Goal: Information Seeking & Learning: Learn about a topic

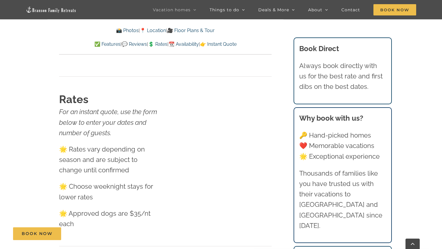
click at [126, 30] on link "📸 Photos" at bounding box center [127, 31] width 23 height 6
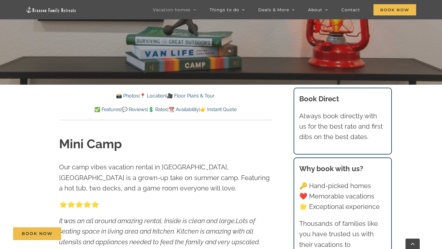
scroll to position [180, 0]
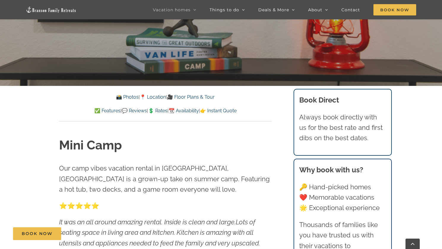
click at [127, 96] on link "📸 Photos" at bounding box center [127, 97] width 23 height 6
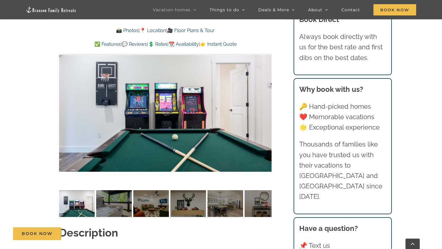
scroll to position [495, 0]
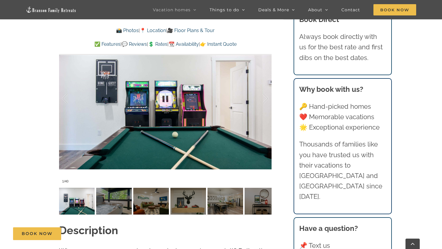
click at [193, 128] on div at bounding box center [165, 98] width 213 height 175
click at [152, 111] on div at bounding box center [165, 98] width 213 height 175
click at [158, 106] on link at bounding box center [166, 99] width 24 height 24
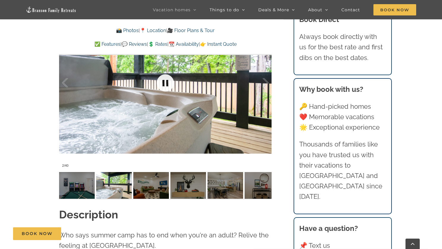
scroll to position [513, 0]
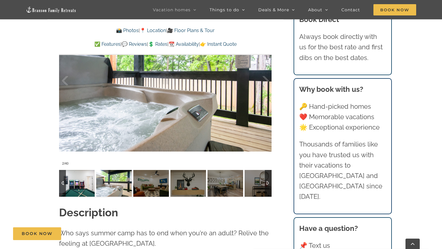
click at [86, 184] on img at bounding box center [77, 183] width 36 height 27
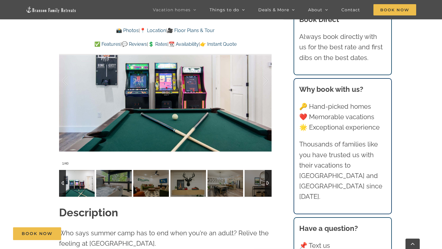
click at [86, 184] on img at bounding box center [77, 183] width 36 height 27
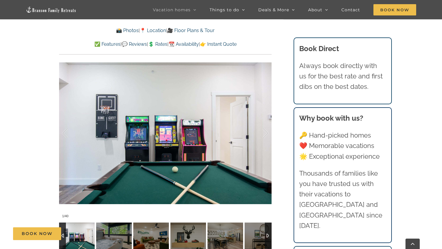
scroll to position [460, 0]
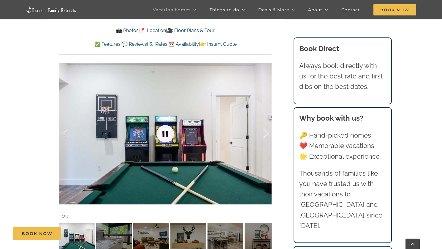
click at [163, 139] on link at bounding box center [166, 134] width 24 height 24
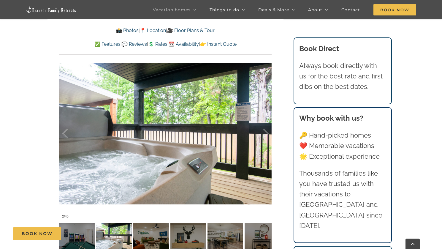
click at [269, 134] on div at bounding box center [165, 133] width 213 height 175
click at [266, 133] on div at bounding box center [259, 133] width 18 height 37
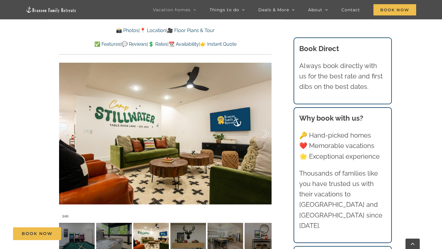
click at [266, 133] on div at bounding box center [259, 133] width 18 height 37
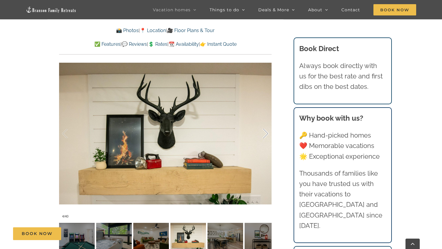
click at [266, 133] on div at bounding box center [259, 133] width 18 height 37
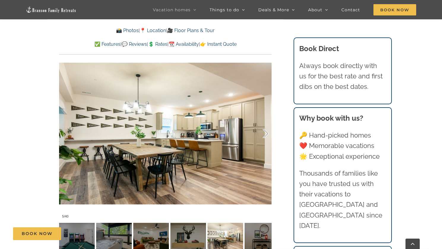
click at [267, 133] on div at bounding box center [259, 133] width 18 height 37
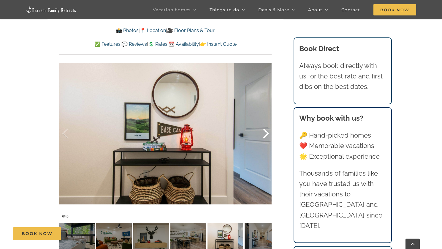
click at [267, 133] on div at bounding box center [259, 133] width 18 height 37
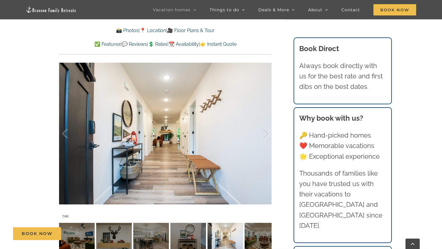
click at [267, 134] on div at bounding box center [259, 133] width 18 height 37
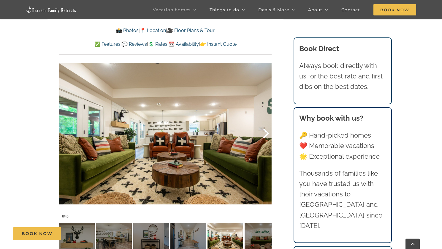
click at [268, 134] on div at bounding box center [259, 133] width 18 height 37
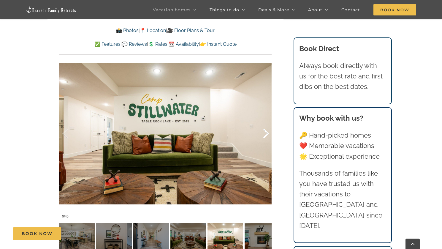
click at [268, 134] on div at bounding box center [259, 133] width 18 height 37
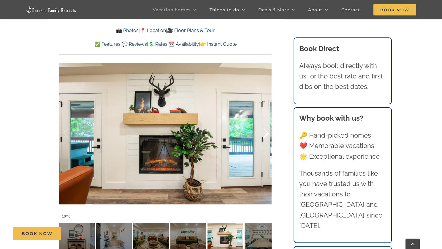
click at [268, 135] on div at bounding box center [259, 133] width 18 height 37
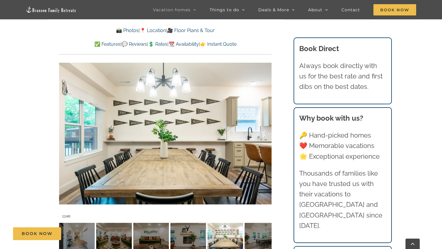
click at [268, 135] on div at bounding box center [259, 133] width 18 height 37
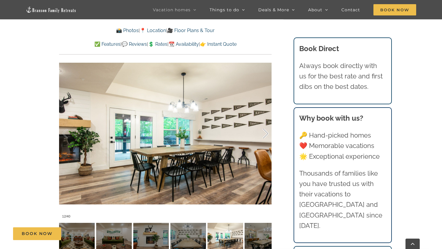
click at [269, 135] on div at bounding box center [259, 133] width 18 height 37
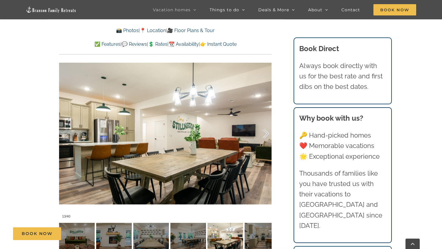
click at [269, 135] on div at bounding box center [259, 133] width 18 height 37
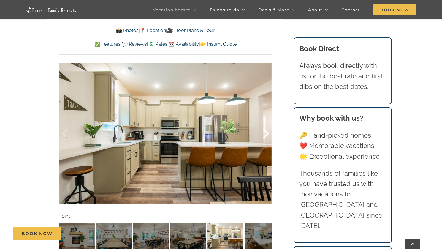
click at [269, 135] on div at bounding box center [259, 133] width 18 height 37
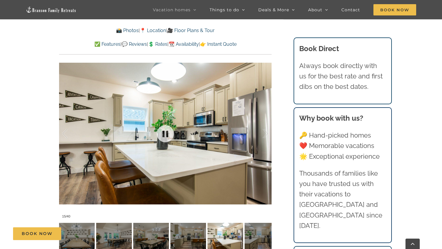
click at [269, 135] on div at bounding box center [165, 133] width 213 height 175
click at [267, 134] on div at bounding box center [259, 133] width 18 height 37
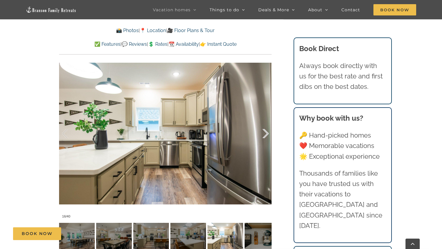
click at [267, 134] on div at bounding box center [259, 133] width 18 height 37
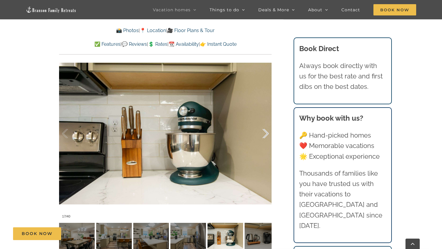
click at [267, 134] on div at bounding box center [259, 133] width 18 height 37
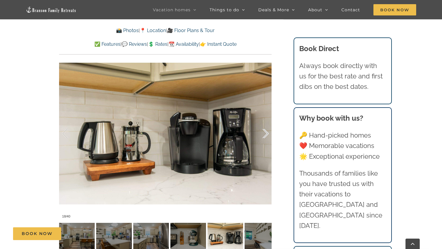
click at [267, 134] on div at bounding box center [259, 133] width 18 height 37
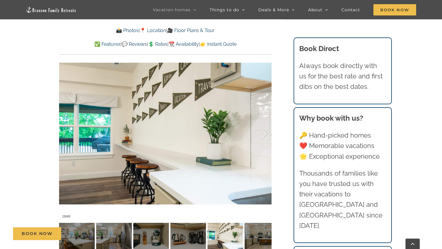
click at [267, 134] on div at bounding box center [259, 133] width 18 height 37
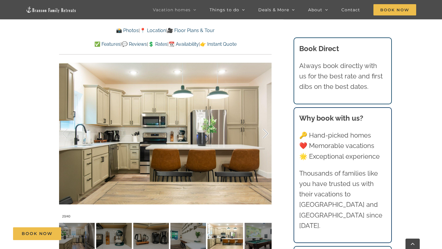
click at [267, 134] on div at bounding box center [259, 133] width 18 height 37
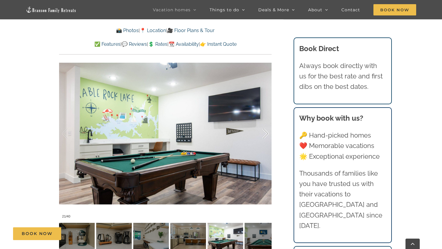
click at [267, 134] on div at bounding box center [259, 133] width 18 height 37
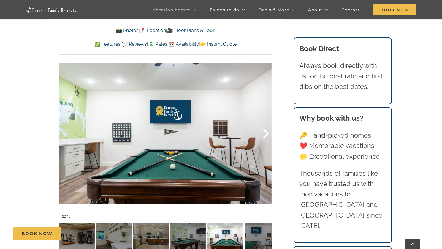
click at [267, 134] on div at bounding box center [259, 133] width 18 height 37
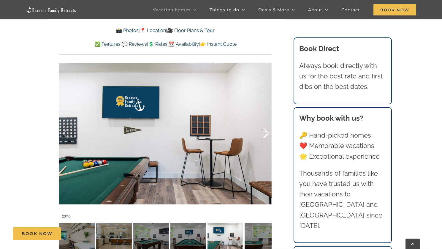
click at [267, 134] on div at bounding box center [259, 133] width 18 height 37
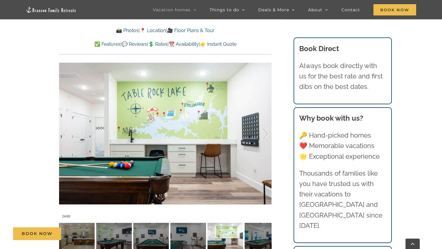
click at [267, 134] on div at bounding box center [259, 133] width 18 height 37
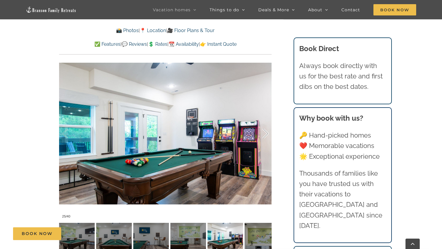
click at [267, 134] on div at bounding box center [259, 133] width 18 height 37
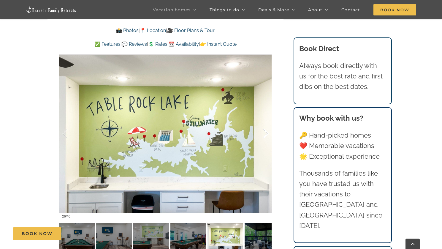
click at [267, 134] on div at bounding box center [259, 133] width 18 height 37
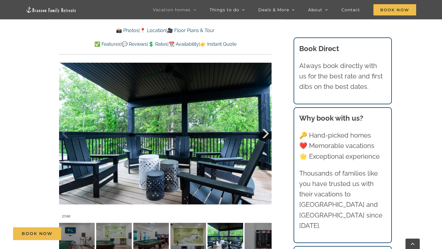
click at [267, 134] on div at bounding box center [259, 133] width 18 height 37
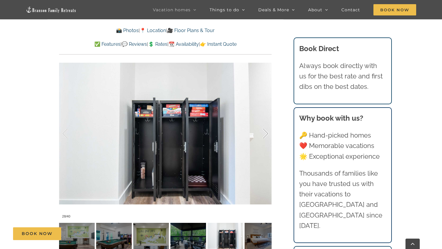
click at [266, 135] on div at bounding box center [259, 133] width 18 height 37
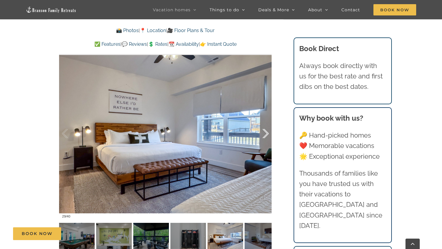
click at [266, 135] on div at bounding box center [259, 133] width 18 height 37
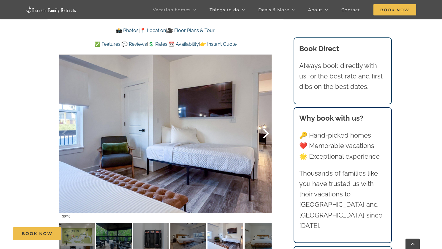
click at [266, 135] on div at bounding box center [259, 133] width 18 height 37
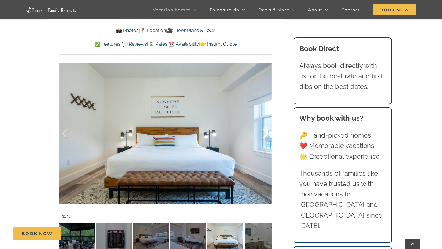
click at [266, 135] on div at bounding box center [259, 133] width 18 height 37
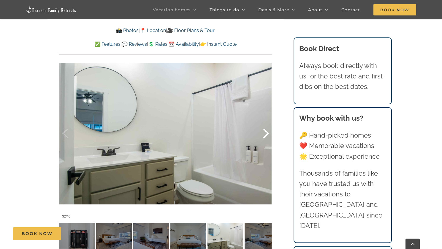
click at [266, 135] on div at bounding box center [259, 133] width 18 height 37
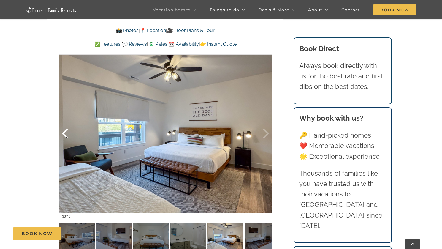
click at [67, 135] on div at bounding box center [71, 133] width 18 height 37
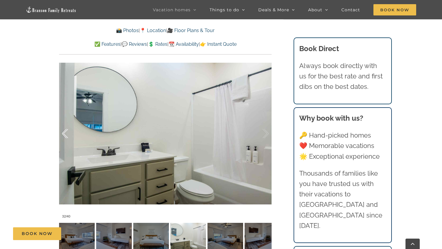
click at [63, 135] on div at bounding box center [71, 133] width 18 height 37
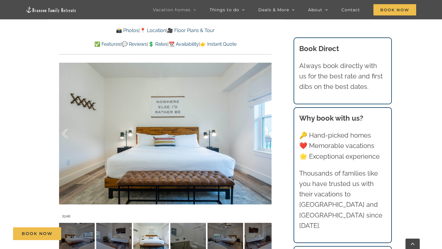
click at [66, 130] on div at bounding box center [71, 133] width 18 height 37
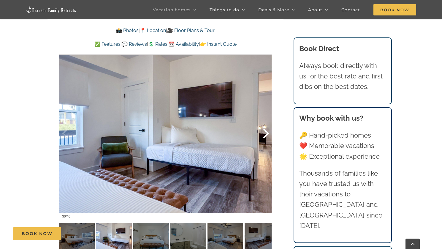
click at [265, 133] on div at bounding box center [259, 133] width 18 height 37
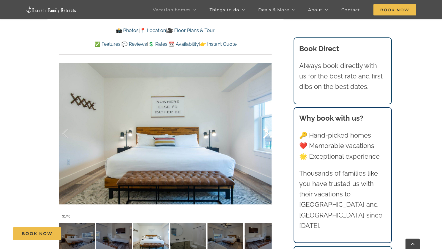
click at [265, 133] on div at bounding box center [259, 133] width 18 height 37
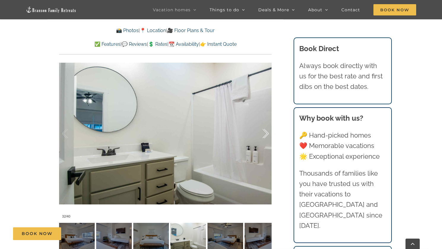
click at [265, 134] on div at bounding box center [259, 133] width 18 height 37
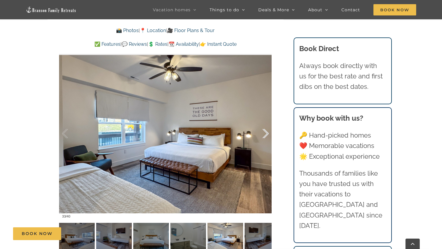
click at [266, 134] on div at bounding box center [259, 133] width 18 height 37
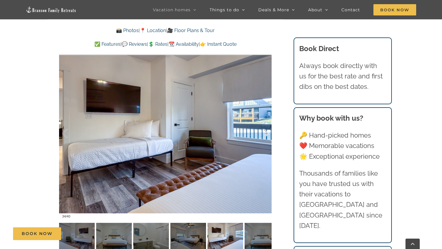
click at [266, 134] on div at bounding box center [259, 133] width 18 height 37
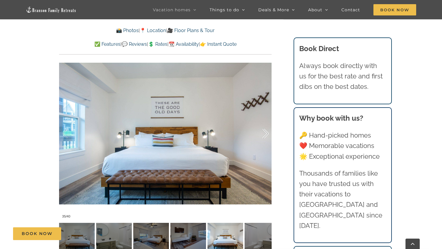
click at [266, 134] on div at bounding box center [259, 133] width 18 height 37
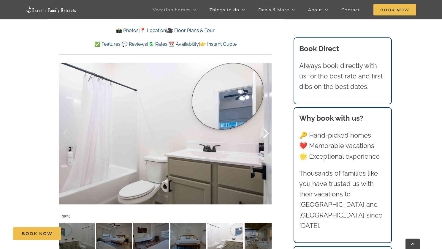
click at [266, 134] on div at bounding box center [259, 133] width 18 height 37
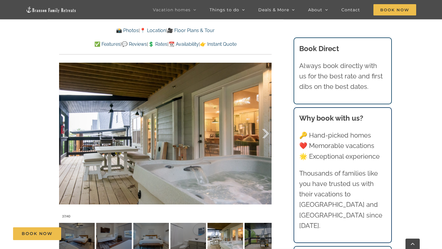
click at [267, 134] on div at bounding box center [259, 133] width 18 height 37
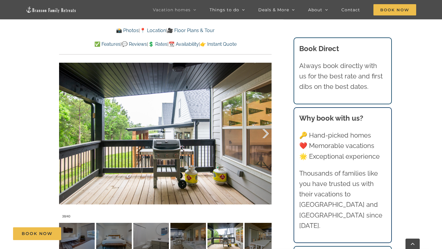
click at [267, 134] on div at bounding box center [259, 133] width 18 height 37
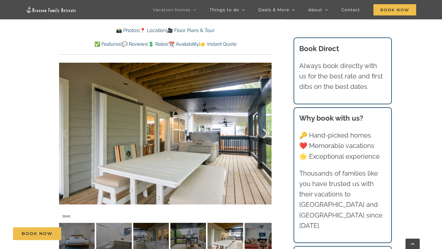
click at [267, 134] on div at bounding box center [259, 133] width 18 height 37
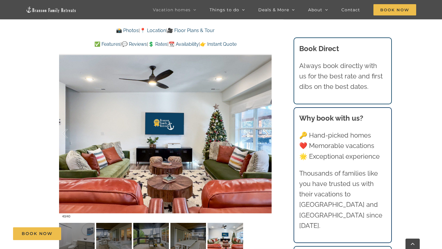
click at [267, 134] on div at bounding box center [259, 133] width 18 height 37
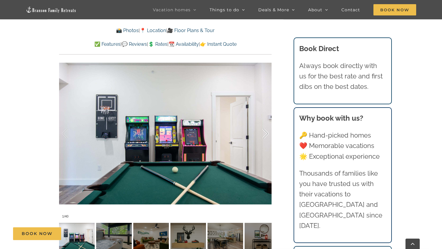
click at [267, 134] on div at bounding box center [259, 133] width 18 height 37
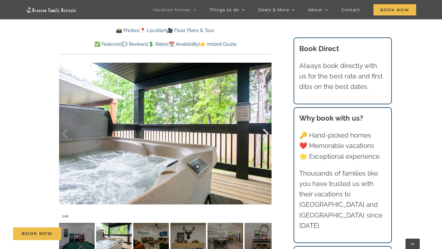
click at [267, 134] on div at bounding box center [259, 133] width 18 height 37
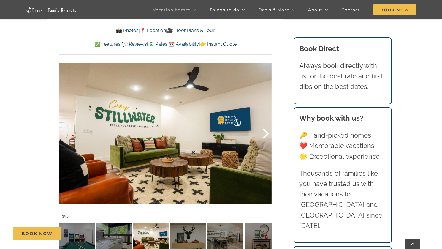
click at [267, 134] on div at bounding box center [259, 133] width 18 height 37
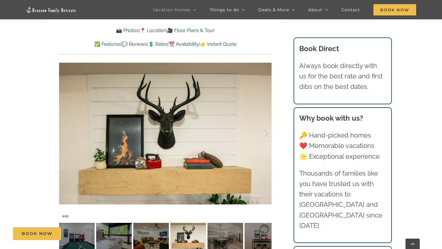
click at [267, 134] on div at bounding box center [259, 133] width 18 height 37
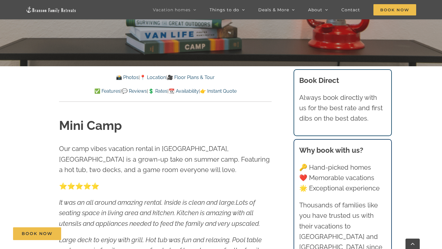
scroll to position [196, 0]
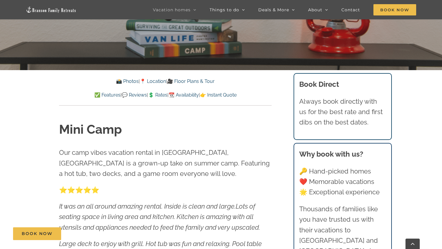
click at [156, 80] on link "📍 Location" at bounding box center [153, 81] width 26 height 6
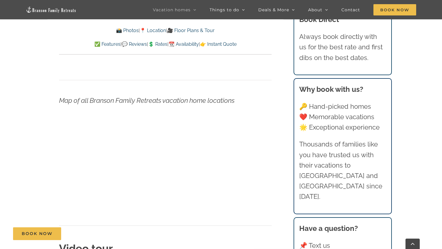
scroll to position [2150, 0]
click at [120, 32] on link "📸 Photos" at bounding box center [127, 31] width 23 height 6
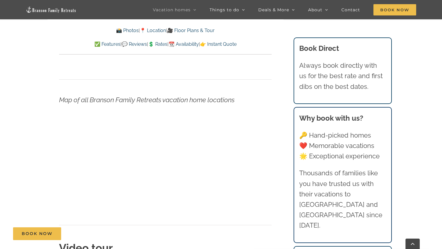
scroll to position [302, 0]
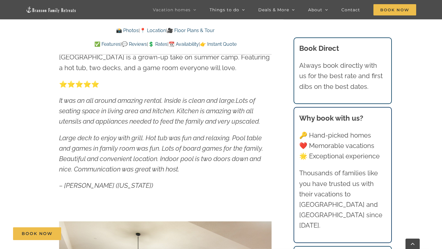
click at [127, 30] on link "📸 Photos" at bounding box center [127, 31] width 23 height 6
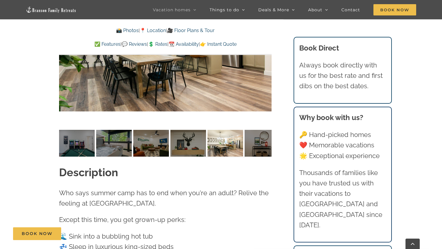
scroll to position [554, 0]
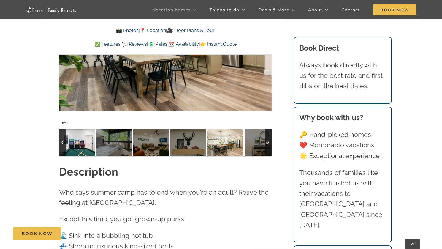
click at [76, 142] on img at bounding box center [77, 142] width 36 height 27
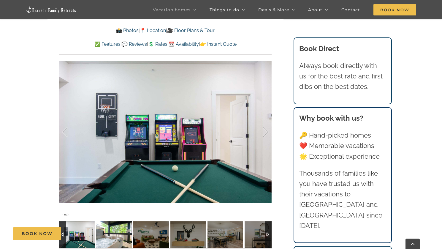
scroll to position [454, 0]
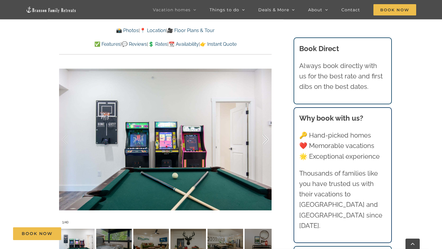
click at [264, 140] on div at bounding box center [259, 139] width 18 height 37
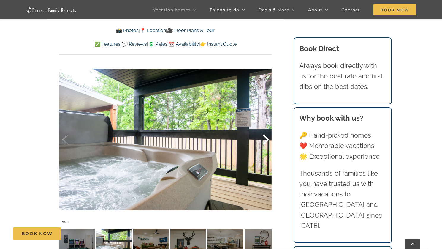
click at [264, 140] on div at bounding box center [259, 139] width 18 height 37
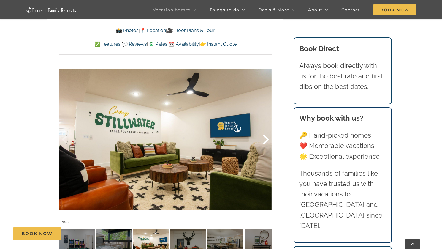
click at [264, 140] on div at bounding box center [259, 139] width 18 height 37
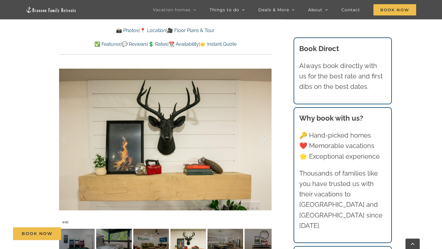
click at [264, 140] on div at bounding box center [259, 139] width 18 height 37
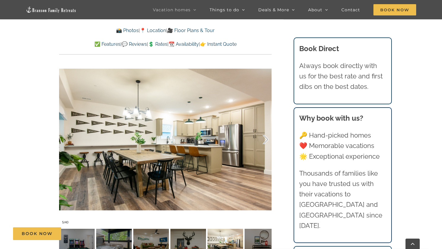
click at [264, 140] on div at bounding box center [259, 139] width 18 height 37
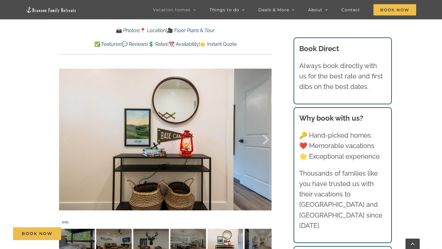
click at [264, 140] on div at bounding box center [259, 139] width 18 height 37
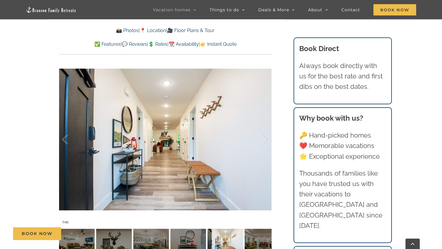
click at [264, 140] on div at bounding box center [259, 139] width 18 height 37
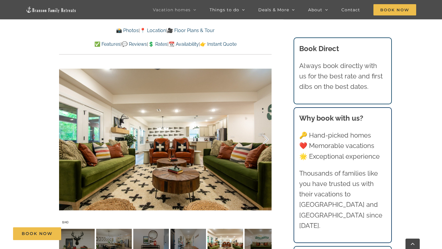
click at [264, 140] on div at bounding box center [259, 139] width 18 height 37
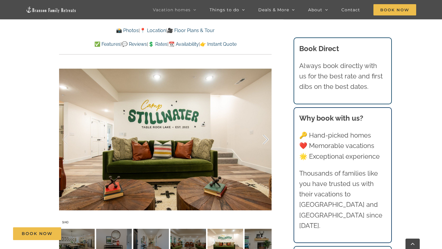
click at [264, 140] on div at bounding box center [259, 139] width 18 height 37
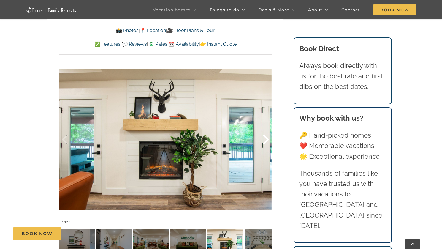
click at [264, 140] on div at bounding box center [259, 139] width 18 height 37
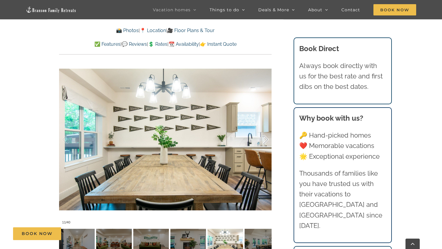
click at [265, 140] on div at bounding box center [259, 139] width 18 height 37
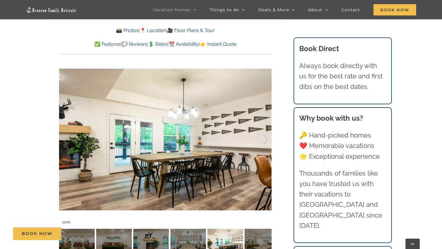
click at [265, 140] on div at bounding box center [259, 139] width 18 height 37
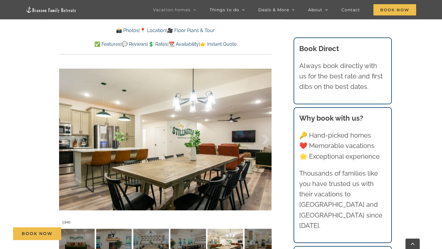
click at [265, 140] on div at bounding box center [259, 139] width 18 height 37
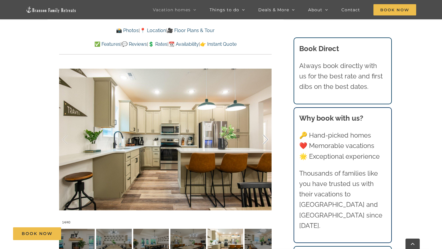
click at [265, 140] on div at bounding box center [259, 139] width 18 height 37
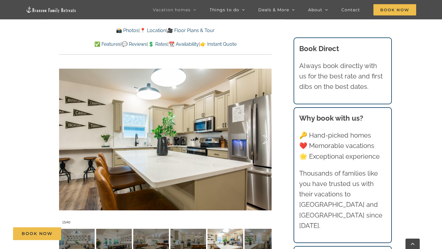
click at [265, 140] on div at bounding box center [259, 139] width 18 height 37
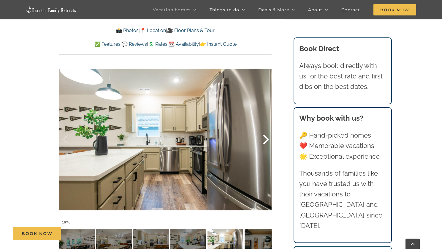
click at [265, 140] on div at bounding box center [259, 139] width 18 height 37
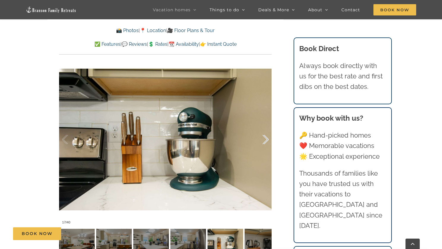
click at [265, 140] on div at bounding box center [259, 139] width 18 height 37
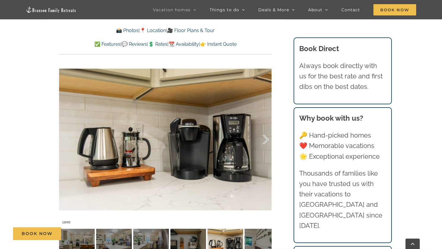
click at [265, 140] on div at bounding box center [259, 139] width 18 height 37
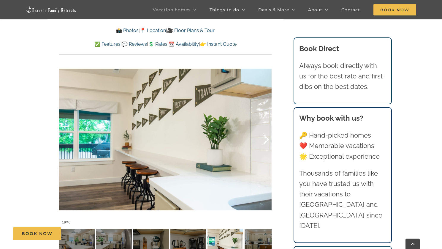
click at [265, 140] on div at bounding box center [259, 139] width 18 height 37
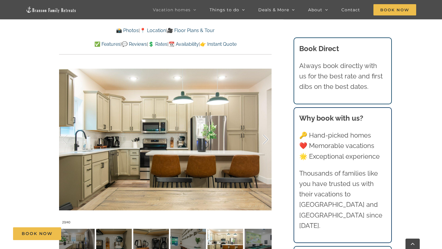
click at [265, 140] on div at bounding box center [259, 139] width 18 height 37
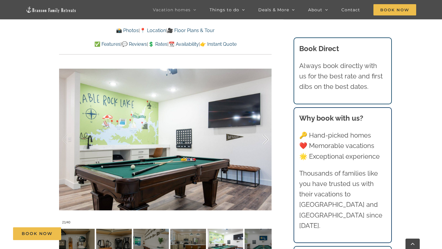
click at [265, 140] on div at bounding box center [259, 139] width 18 height 37
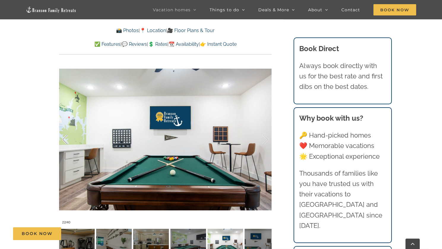
click at [64, 136] on div at bounding box center [71, 139] width 18 height 37
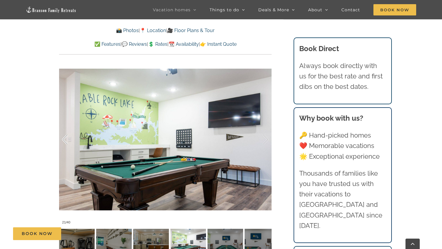
click at [65, 139] on div at bounding box center [71, 139] width 18 height 37
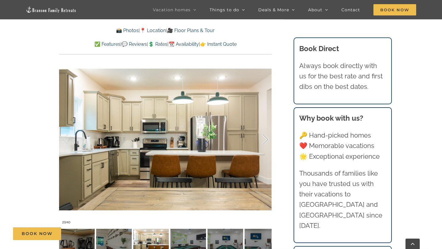
click at [266, 139] on div at bounding box center [259, 139] width 18 height 37
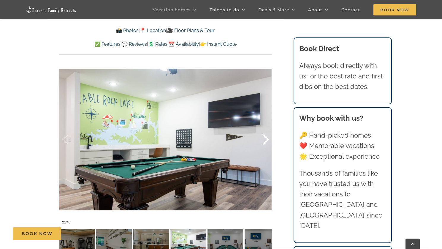
click at [266, 139] on div at bounding box center [259, 139] width 18 height 37
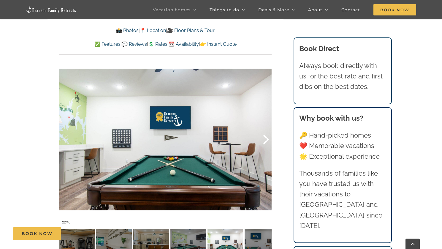
click at [267, 140] on div at bounding box center [259, 139] width 18 height 37
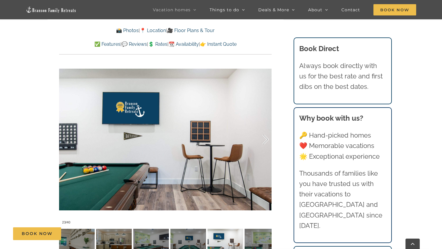
click at [267, 141] on div at bounding box center [259, 139] width 18 height 37
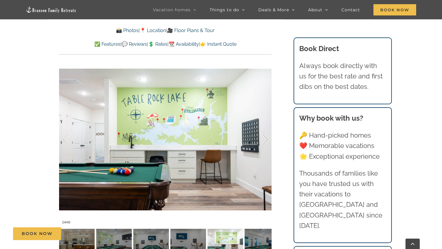
click at [267, 141] on div at bounding box center [259, 139] width 18 height 37
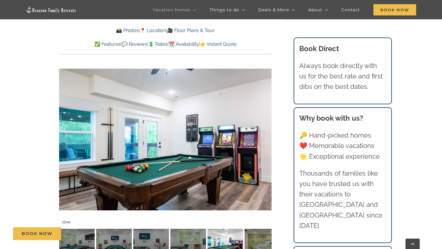
click at [267, 137] on div at bounding box center [259, 139] width 18 height 37
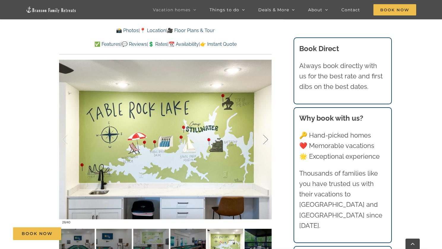
click at [268, 138] on div at bounding box center [259, 139] width 18 height 37
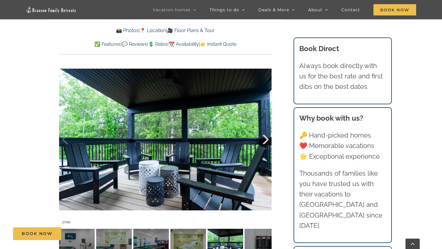
click at [268, 138] on div at bounding box center [259, 139] width 18 height 37
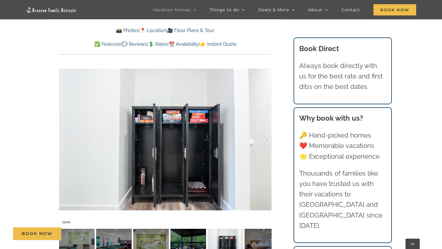
click at [268, 138] on div at bounding box center [259, 139] width 18 height 37
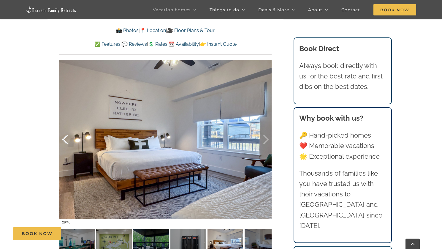
click at [69, 135] on div at bounding box center [71, 139] width 18 height 37
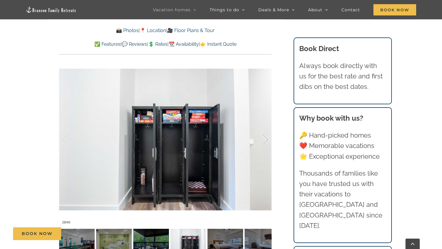
click at [269, 139] on div at bounding box center [259, 139] width 18 height 37
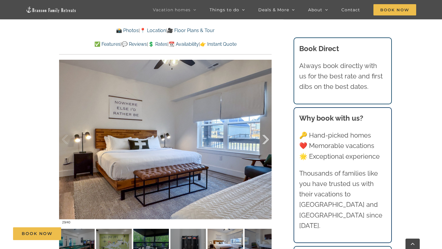
click at [268, 140] on div at bounding box center [259, 139] width 18 height 37
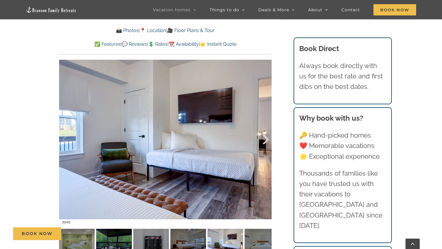
click at [269, 141] on div at bounding box center [259, 139] width 18 height 37
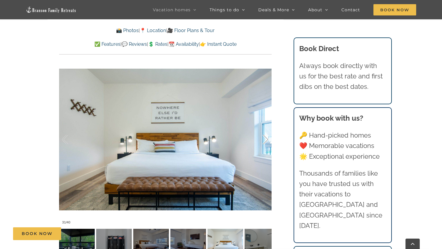
click at [269, 141] on div at bounding box center [259, 139] width 18 height 37
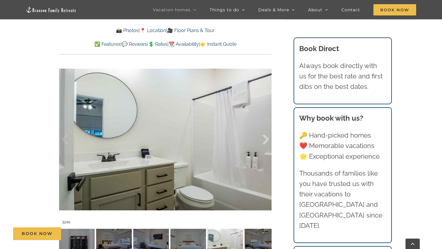
click at [269, 141] on div at bounding box center [259, 139] width 18 height 37
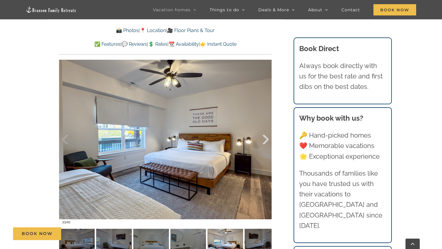
click at [269, 142] on div at bounding box center [259, 139] width 18 height 37
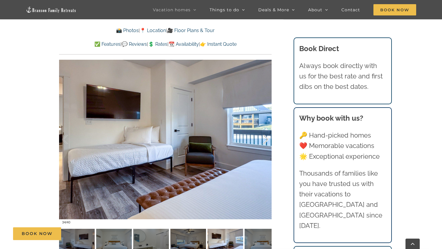
click at [269, 142] on div at bounding box center [259, 139] width 18 height 37
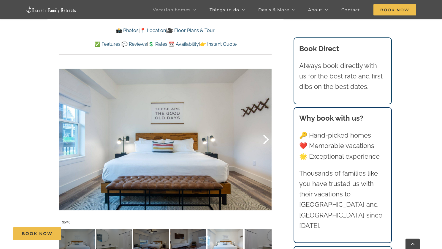
click at [269, 142] on div at bounding box center [259, 139] width 18 height 37
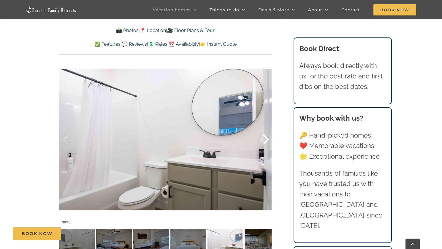
click at [269, 142] on div at bounding box center [259, 139] width 18 height 37
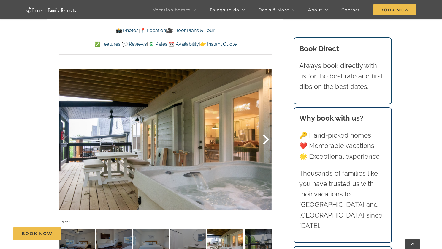
click at [269, 142] on div at bounding box center [259, 139] width 18 height 37
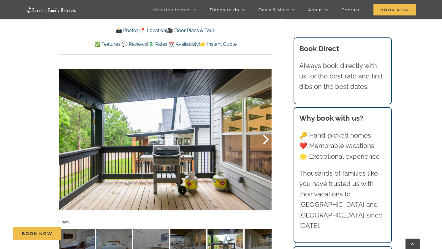
click at [269, 142] on div at bounding box center [259, 139] width 18 height 37
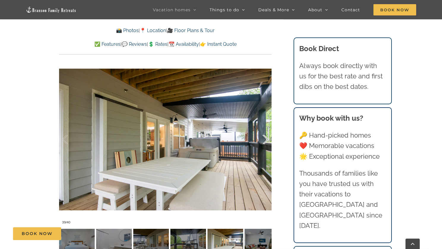
click at [269, 142] on div at bounding box center [259, 139] width 18 height 37
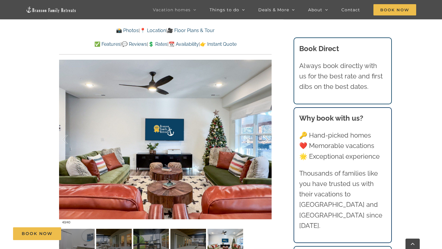
click at [269, 142] on div at bounding box center [259, 139] width 18 height 37
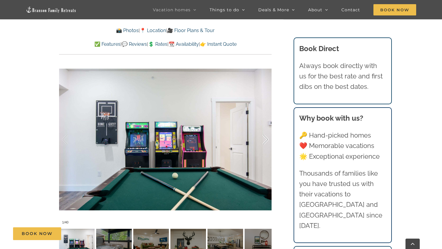
click at [269, 143] on div at bounding box center [259, 139] width 18 height 37
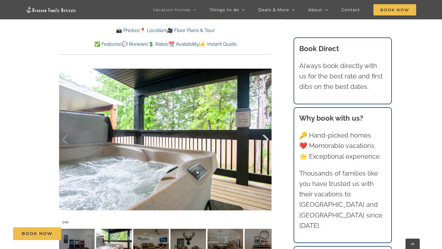
click at [269, 143] on div at bounding box center [259, 139] width 18 height 37
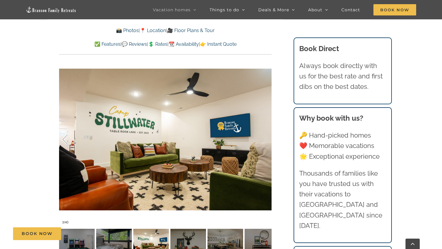
click at [64, 136] on div at bounding box center [71, 139] width 18 height 37
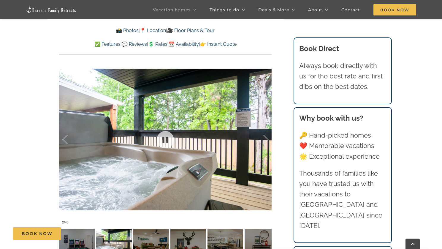
drag, startPoint x: 64, startPoint y: 136, endPoint x: 52, endPoint y: 101, distance: 37.3
click at [52, 101] on div "Mini Camp Our camp vibes vacation rental in Branson, MO is a grown-up take on s…" at bounding box center [166, 55] width 237 height 416
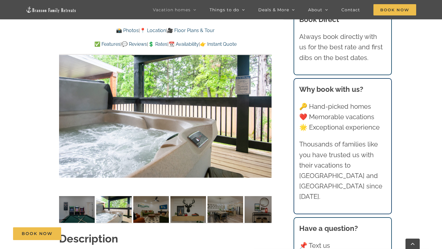
scroll to position [491, 0]
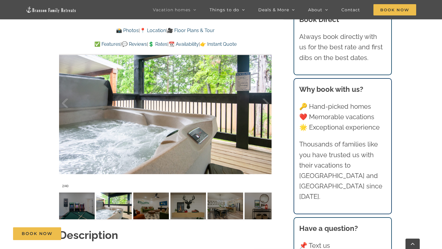
click at [189, 29] on link "🎥 Floor Plans & Tour" at bounding box center [191, 31] width 48 height 6
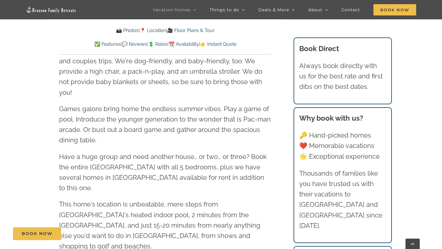
scroll to position [962, 0]
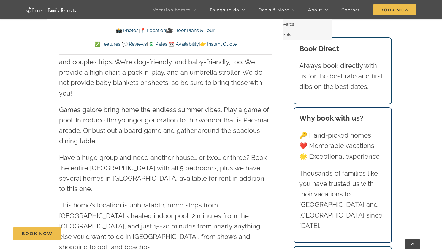
click at [297, 0] on li "Deals & More ✨ BFR Rewards 🎟️ Free tickets" at bounding box center [283, 9] width 50 height 19
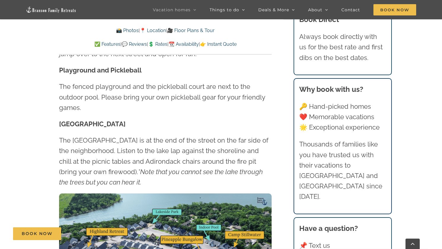
scroll to position [1677, 0]
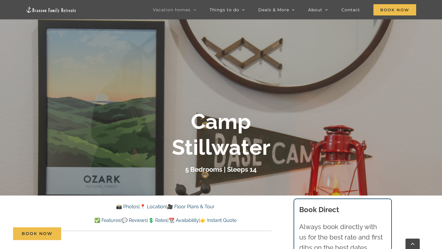
scroll to position [75, 0]
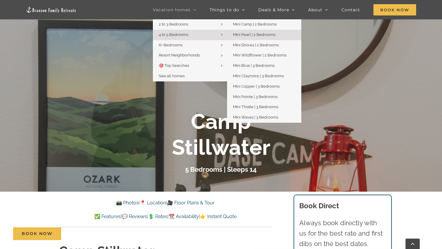
click at [244, 32] on span "Mini Pearl | 2 Bedrooms" at bounding box center [254, 34] width 42 height 4
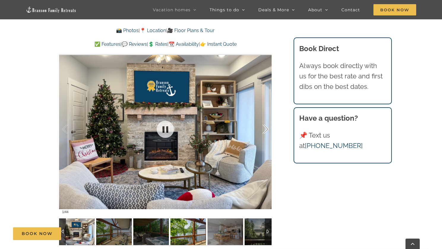
scroll to position [403, 0]
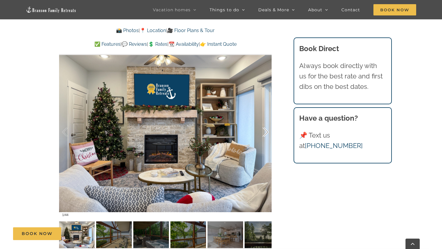
click at [267, 119] on div at bounding box center [259, 132] width 18 height 37
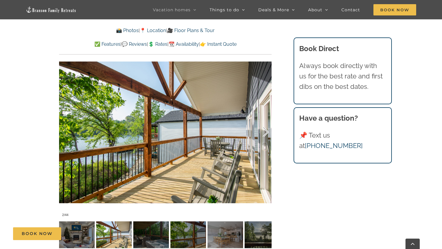
click at [267, 119] on div at bounding box center [259, 132] width 18 height 37
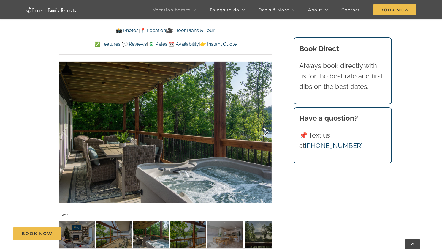
click at [267, 120] on div at bounding box center [259, 132] width 18 height 37
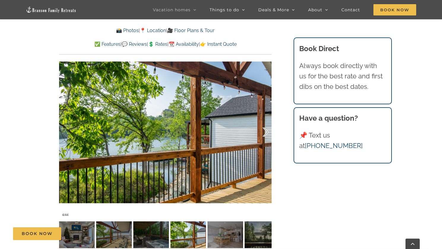
click at [267, 120] on div at bounding box center [259, 132] width 18 height 37
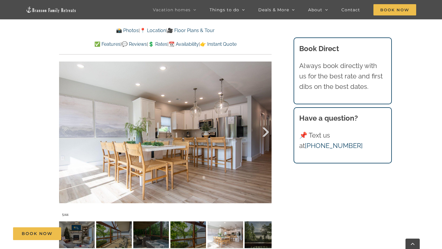
click at [267, 120] on div at bounding box center [259, 132] width 18 height 37
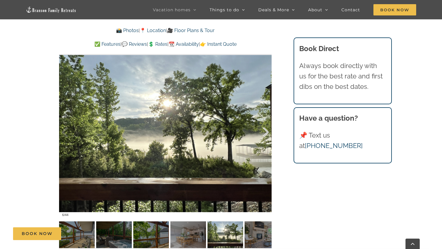
click at [267, 121] on div at bounding box center [259, 132] width 18 height 37
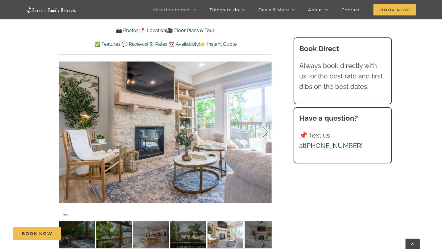
click at [267, 121] on div at bounding box center [259, 132] width 18 height 37
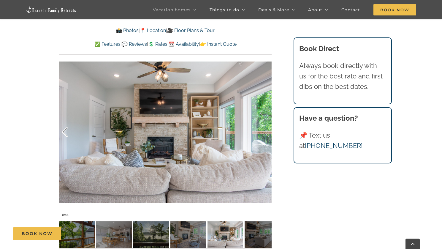
click at [68, 120] on div at bounding box center [71, 132] width 18 height 37
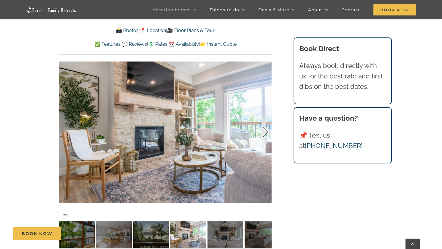
click at [259, 120] on div at bounding box center [259, 132] width 18 height 37
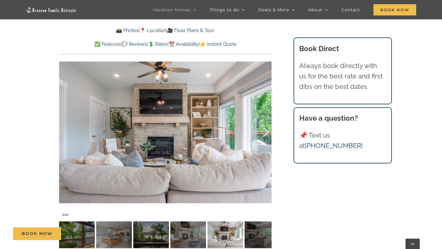
click at [259, 120] on div at bounding box center [259, 132] width 18 height 37
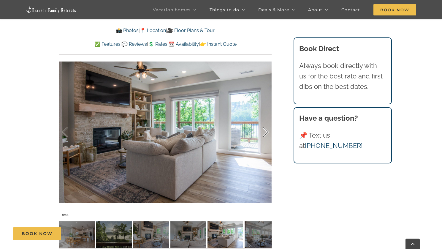
click at [259, 120] on div at bounding box center [259, 132] width 18 height 37
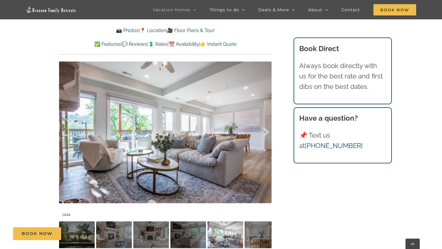
click at [259, 120] on div at bounding box center [259, 132] width 18 height 37
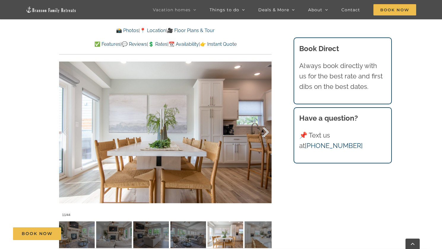
click at [259, 120] on div at bounding box center [259, 132] width 18 height 37
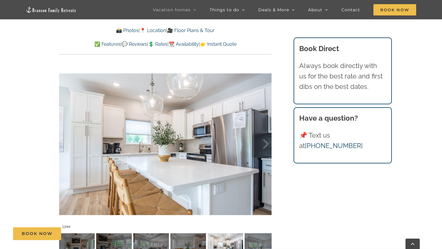
scroll to position [388, 0]
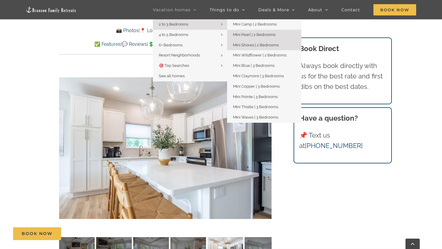
click at [248, 43] on span "Mini Shores | 2 Bedrooms" at bounding box center [256, 45] width 46 height 4
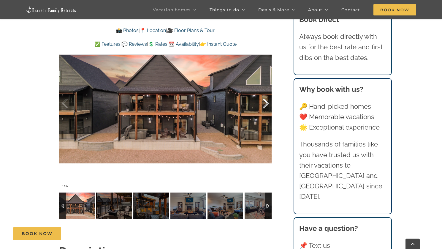
scroll to position [388, 0]
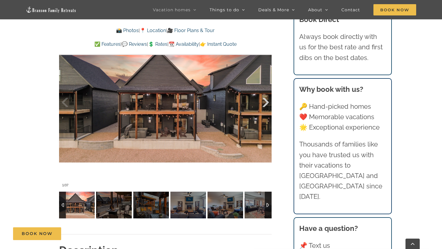
click at [265, 105] on div at bounding box center [259, 102] width 18 height 37
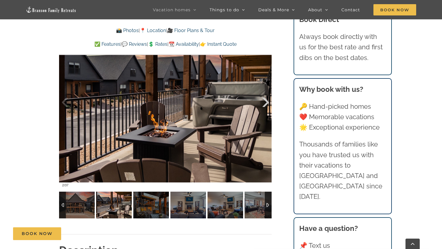
click at [265, 105] on div at bounding box center [259, 102] width 18 height 37
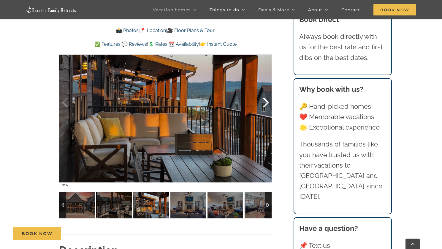
click at [265, 105] on div at bounding box center [259, 102] width 18 height 37
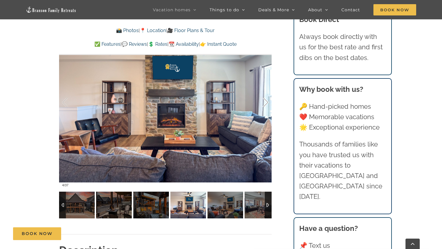
click at [265, 105] on div at bounding box center [259, 102] width 18 height 37
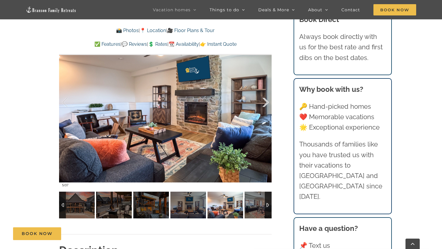
click at [265, 105] on div at bounding box center [259, 102] width 18 height 37
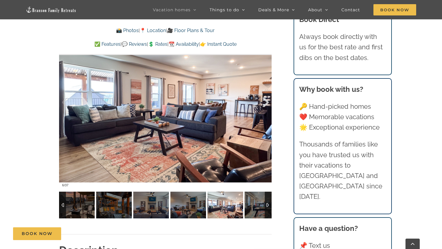
click at [265, 105] on div at bounding box center [259, 102] width 18 height 37
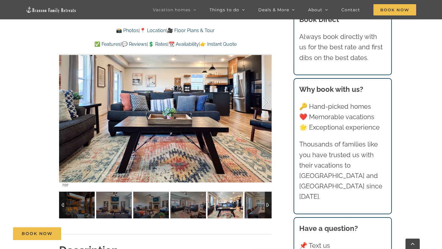
click at [265, 105] on div at bounding box center [259, 102] width 18 height 37
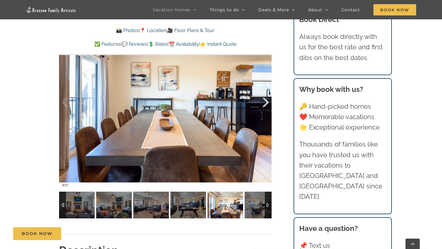
click at [265, 105] on div at bounding box center [259, 102] width 18 height 37
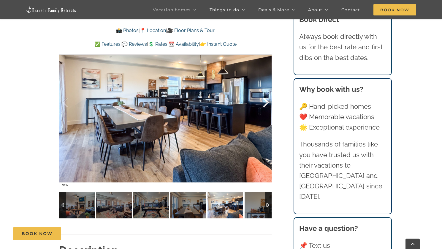
click at [265, 105] on div at bounding box center [259, 102] width 18 height 37
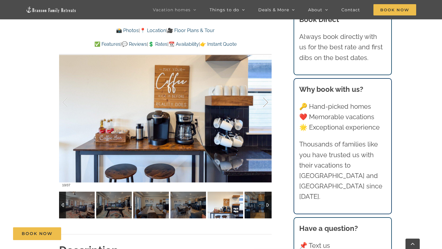
click at [265, 105] on div at bounding box center [259, 102] width 18 height 37
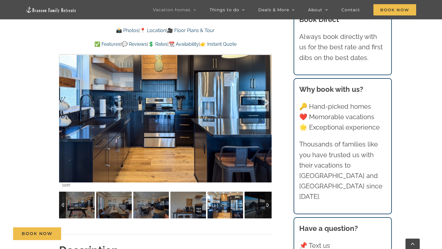
click at [265, 105] on div at bounding box center [259, 102] width 18 height 37
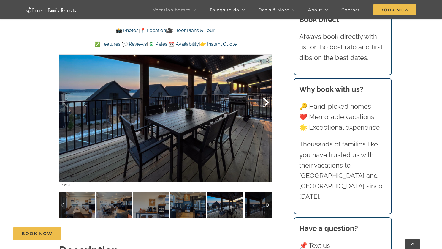
click at [265, 105] on div at bounding box center [259, 102] width 18 height 37
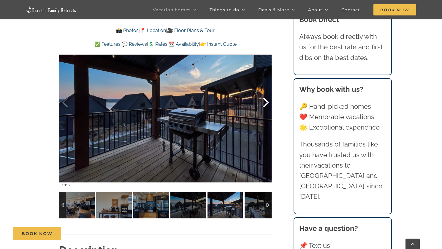
click at [265, 105] on div at bounding box center [259, 102] width 18 height 37
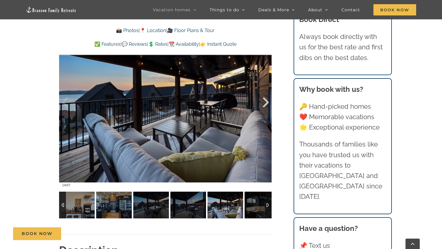
click at [265, 105] on div at bounding box center [259, 102] width 18 height 37
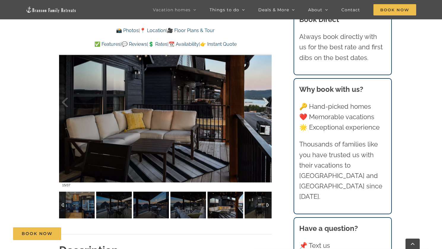
click at [265, 105] on div at bounding box center [259, 102] width 18 height 37
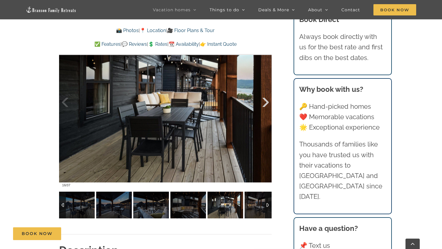
click at [265, 105] on div at bounding box center [259, 102] width 18 height 37
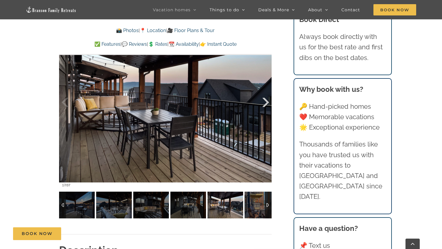
click at [265, 105] on div at bounding box center [259, 102] width 18 height 37
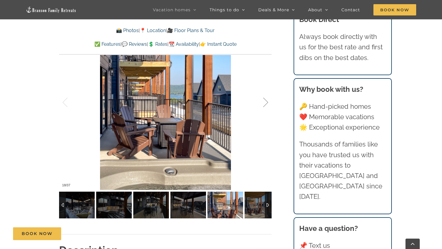
click at [266, 105] on div at bounding box center [259, 102] width 18 height 37
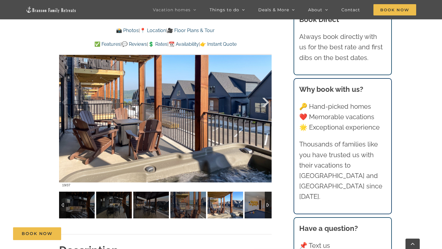
click at [266, 105] on div at bounding box center [259, 102] width 18 height 37
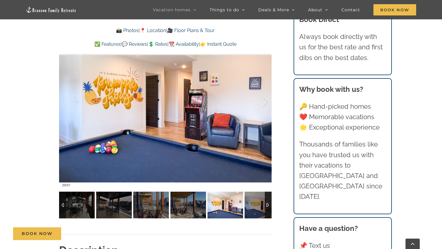
click at [266, 105] on div at bounding box center [259, 102] width 18 height 37
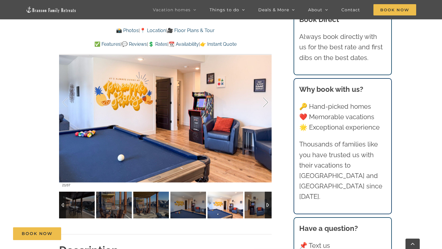
click at [266, 105] on div at bounding box center [259, 102] width 18 height 37
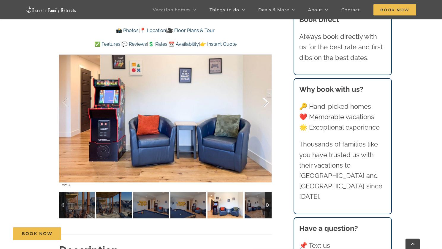
click at [266, 105] on div at bounding box center [259, 102] width 18 height 37
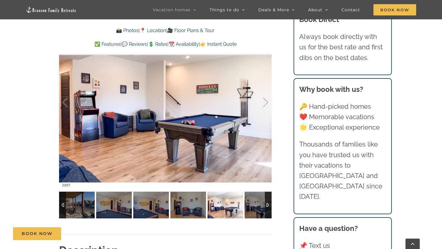
click at [266, 105] on div at bounding box center [259, 102] width 18 height 37
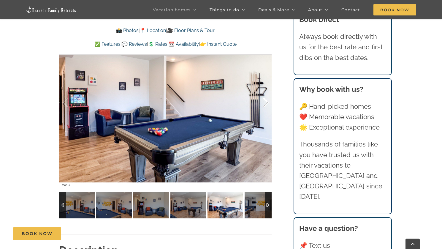
click at [266, 105] on div at bounding box center [259, 102] width 18 height 37
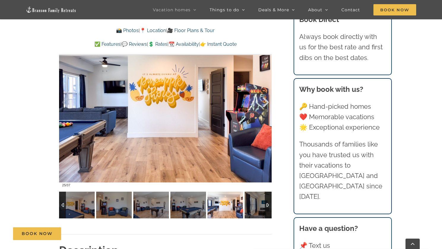
click at [266, 105] on div at bounding box center [259, 102] width 18 height 37
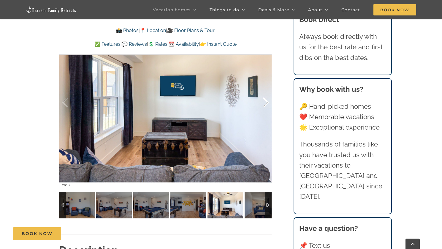
click at [266, 105] on div at bounding box center [259, 102] width 18 height 37
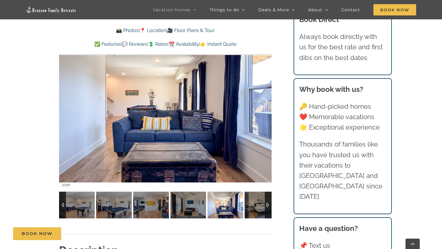
click at [266, 105] on div at bounding box center [259, 102] width 18 height 37
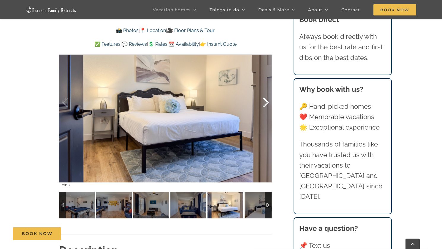
click at [266, 105] on div at bounding box center [259, 102] width 18 height 37
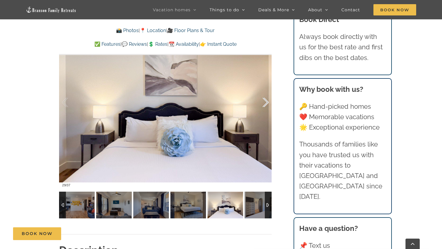
click at [267, 105] on div at bounding box center [259, 102] width 18 height 37
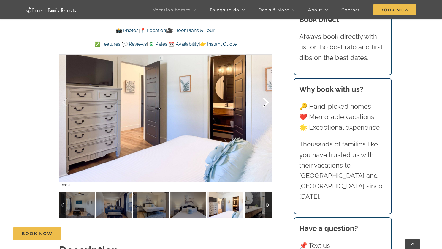
click at [267, 105] on div at bounding box center [259, 102] width 18 height 37
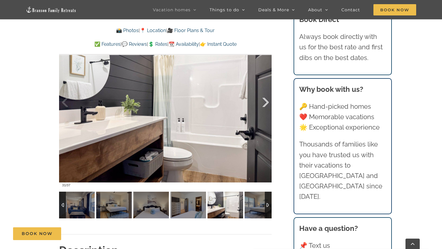
click at [267, 105] on div at bounding box center [259, 102] width 18 height 37
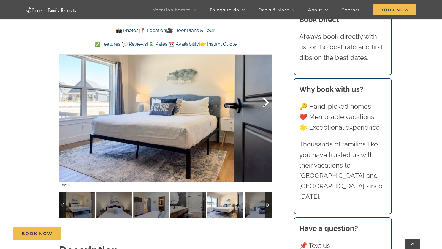
click at [267, 105] on div at bounding box center [259, 102] width 18 height 37
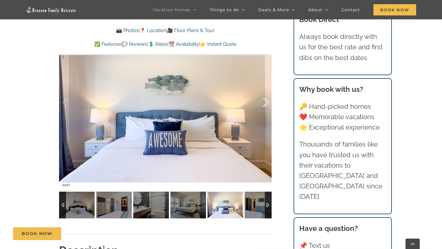
click at [267, 105] on div at bounding box center [259, 102] width 18 height 37
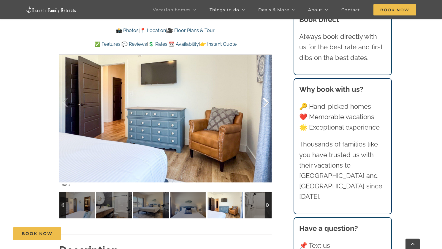
click at [267, 105] on div at bounding box center [259, 102] width 18 height 37
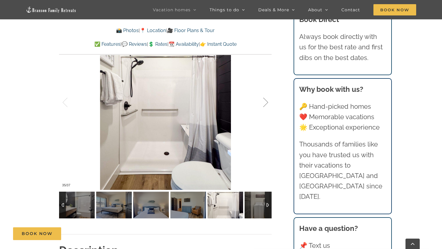
click at [267, 105] on div at bounding box center [259, 102] width 18 height 37
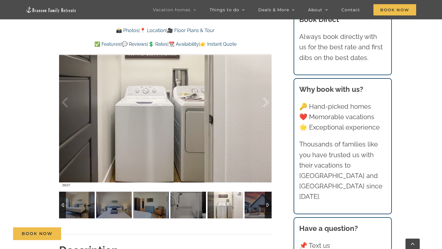
click at [267, 105] on div at bounding box center [259, 102] width 18 height 37
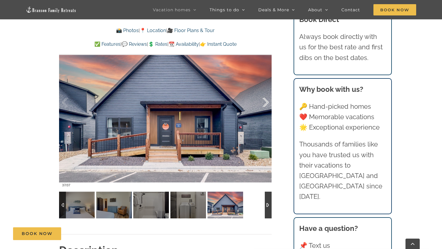
click at [267, 105] on div at bounding box center [259, 102] width 18 height 37
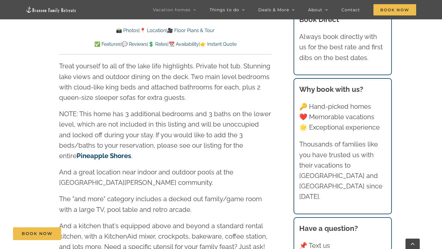
scroll to position [657, 0]
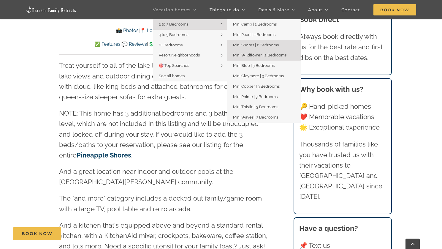
click at [251, 53] on span "Mini Wildflower | 2 Bedrooms" at bounding box center [259, 55] width 53 height 4
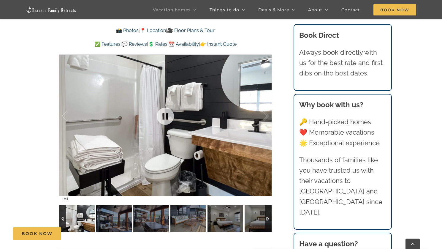
scroll to position [405, 0]
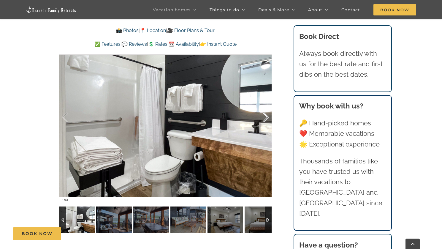
click at [263, 123] on div at bounding box center [259, 117] width 18 height 37
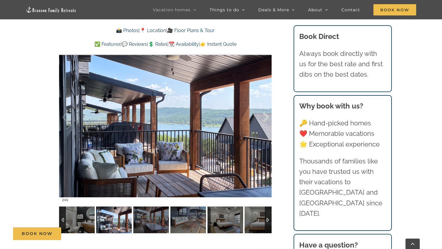
click at [263, 123] on div at bounding box center [259, 117] width 18 height 37
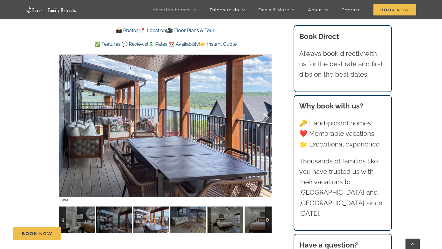
click at [263, 123] on div at bounding box center [259, 117] width 18 height 37
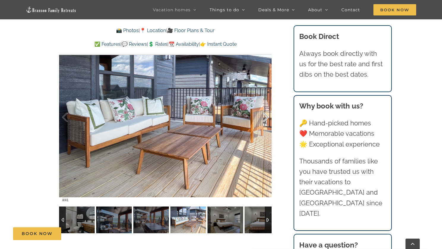
click at [263, 123] on div at bounding box center [259, 117] width 18 height 37
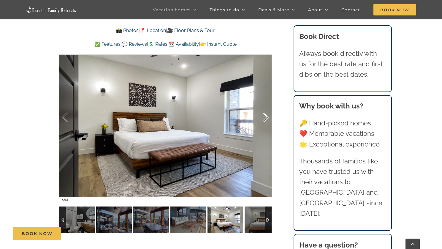
click at [263, 123] on div at bounding box center [259, 117] width 18 height 37
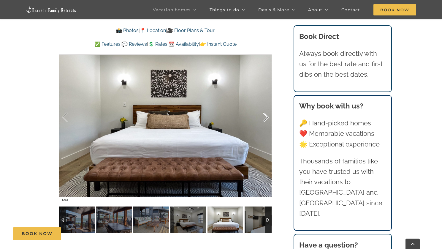
click at [263, 123] on div at bounding box center [259, 117] width 18 height 37
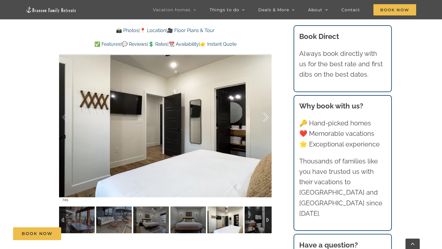
click at [263, 123] on div at bounding box center [259, 117] width 18 height 37
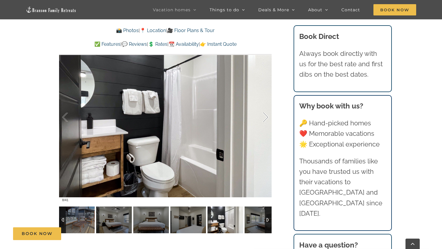
click at [263, 122] on div at bounding box center [259, 117] width 18 height 37
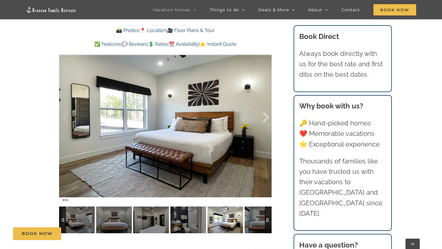
click at [263, 122] on div at bounding box center [259, 117] width 18 height 37
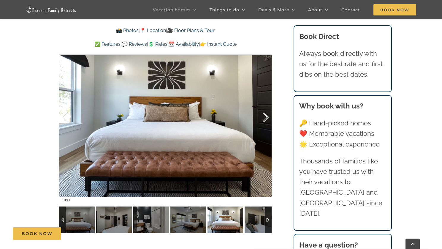
click at [263, 122] on div at bounding box center [259, 117] width 18 height 37
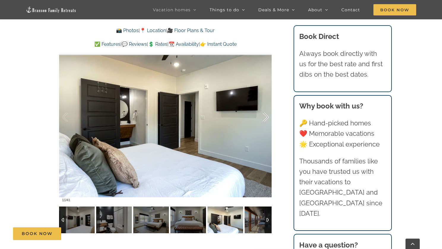
click at [263, 122] on div at bounding box center [259, 117] width 18 height 37
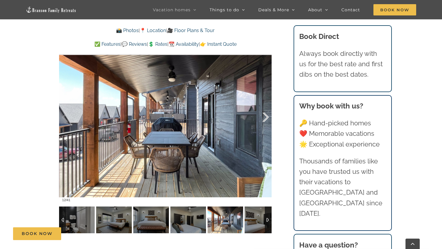
click at [263, 122] on div at bounding box center [259, 117] width 18 height 37
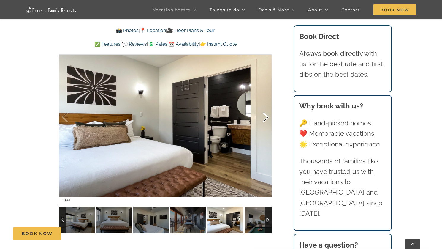
click at [263, 122] on div at bounding box center [259, 117] width 18 height 37
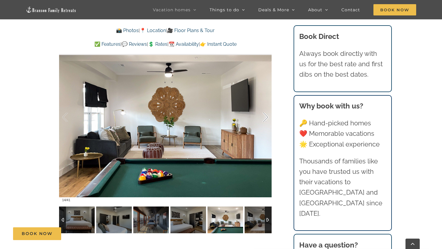
click at [263, 123] on div at bounding box center [259, 117] width 18 height 37
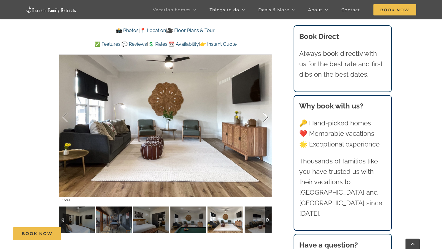
click at [263, 123] on div at bounding box center [259, 117] width 18 height 37
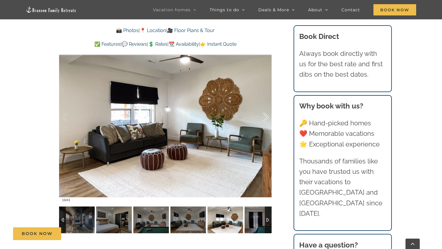
click at [263, 123] on div at bounding box center [259, 117] width 18 height 37
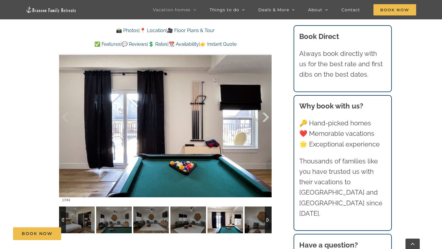
click at [263, 123] on div at bounding box center [259, 117] width 18 height 37
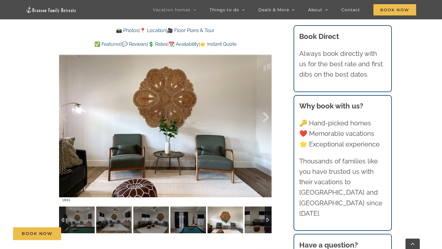
click at [267, 114] on div at bounding box center [259, 117] width 18 height 37
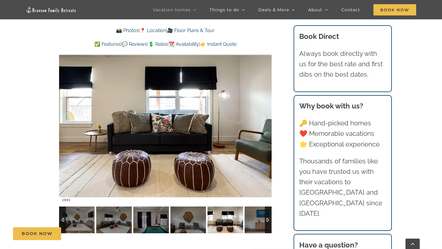
click at [267, 114] on div at bounding box center [259, 117] width 18 height 37
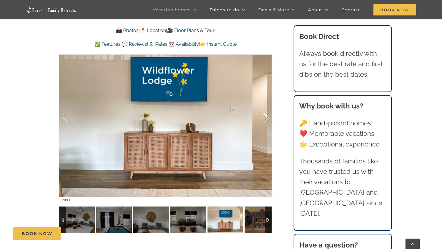
click at [267, 114] on div at bounding box center [259, 117] width 18 height 37
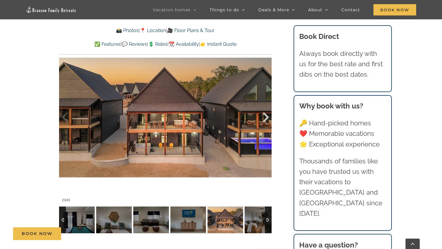
click at [267, 114] on div at bounding box center [259, 117] width 18 height 37
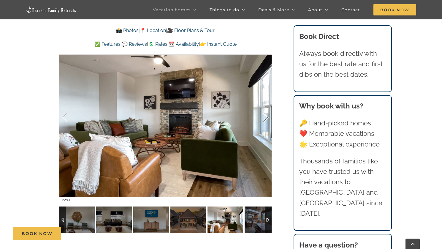
click at [267, 114] on div at bounding box center [259, 117] width 18 height 37
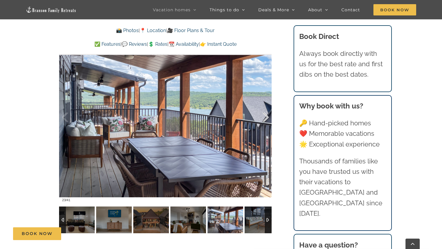
click at [267, 114] on div at bounding box center [259, 117] width 18 height 37
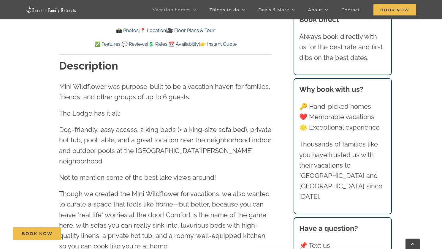
scroll to position [606, 0]
